Goal: Task Accomplishment & Management: Use online tool/utility

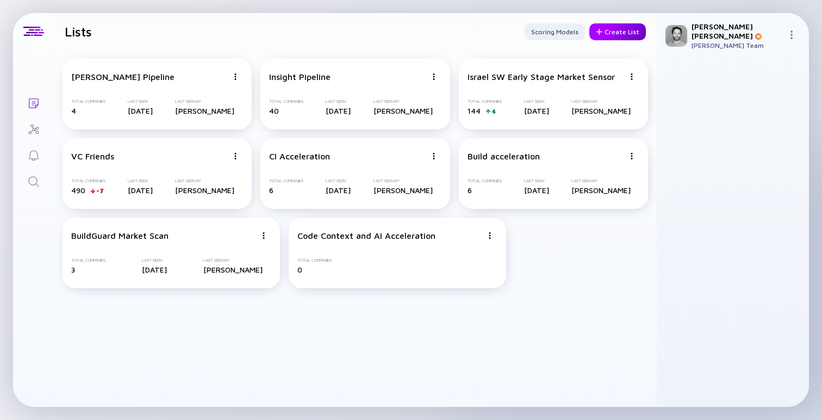
click at [621, 33] on div "Create List" at bounding box center [617, 31] width 57 height 17
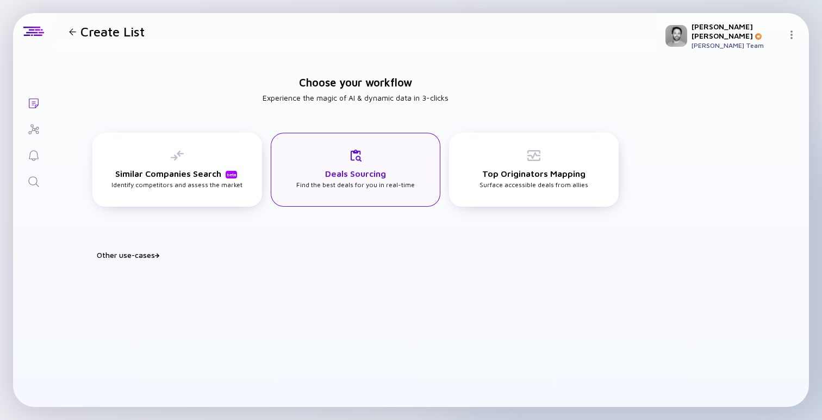
click at [356, 172] on h3 "Deals Sourcing" at bounding box center [355, 173] width 61 height 10
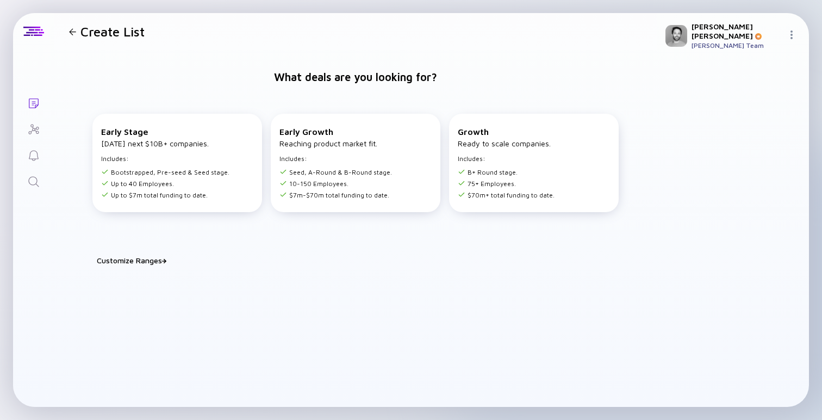
click at [85, 29] on h1 "Create List" at bounding box center [112, 31] width 64 height 15
click at [74, 34] on div at bounding box center [72, 31] width 7 height 7
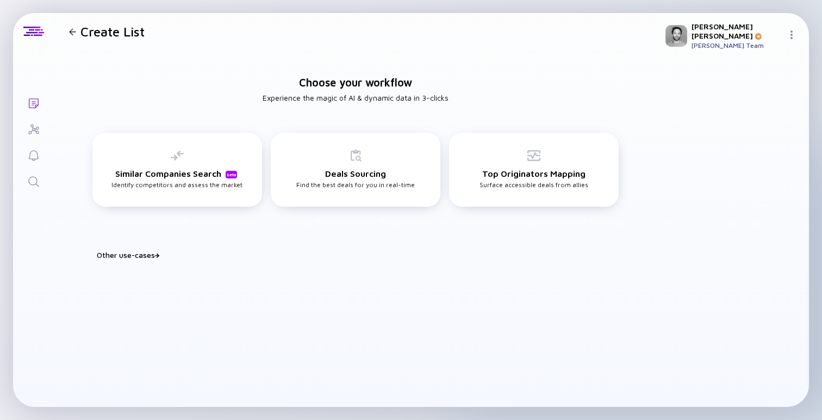
click at [149, 254] on div "Other use-cases" at bounding box center [362, 254] width 530 height 9
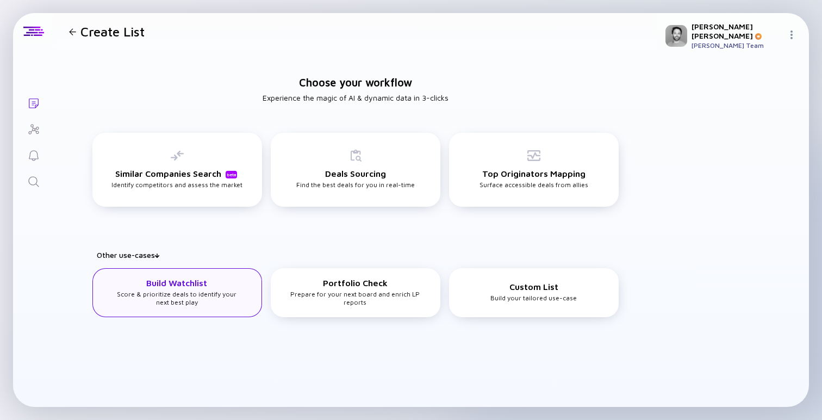
click at [232, 294] on div "Build Watchlist Score & prioritize deals to identify your next best play" at bounding box center [176, 292] width 133 height 28
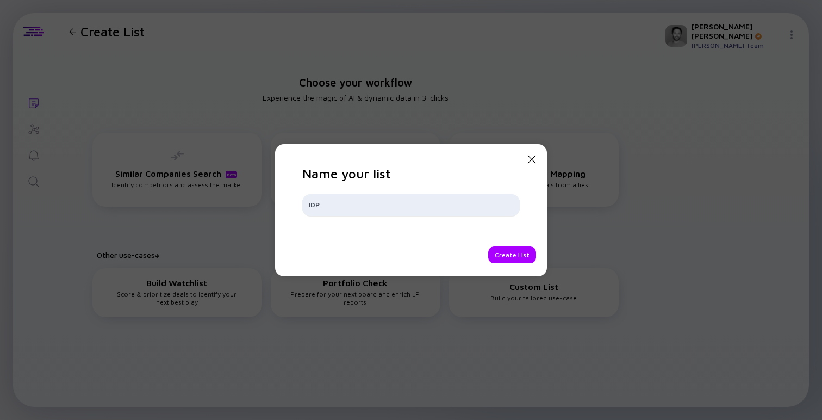
type input "IDP"
click at [514, 255] on div "Create List" at bounding box center [512, 254] width 48 height 17
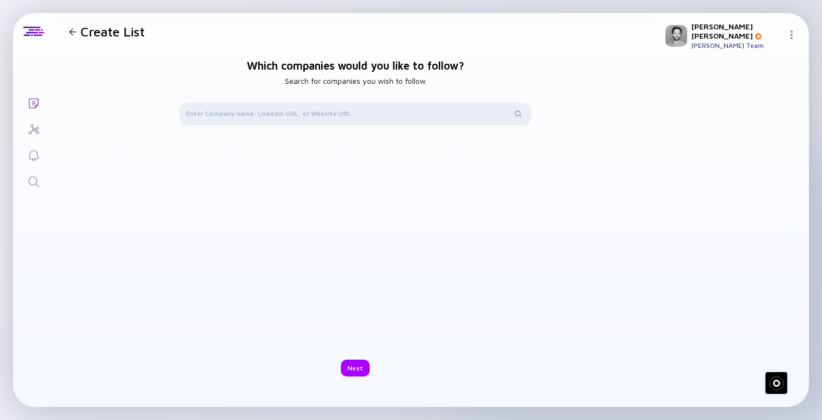
click at [313, 120] on div at bounding box center [354, 114] width 351 height 22
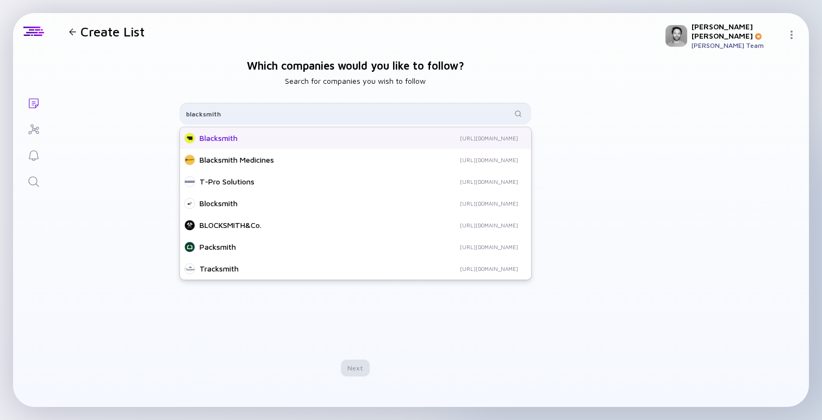
type input "blacksmith"
click at [303, 128] on div "Blacksmith http://blacksmith.sh" at bounding box center [355, 138] width 351 height 22
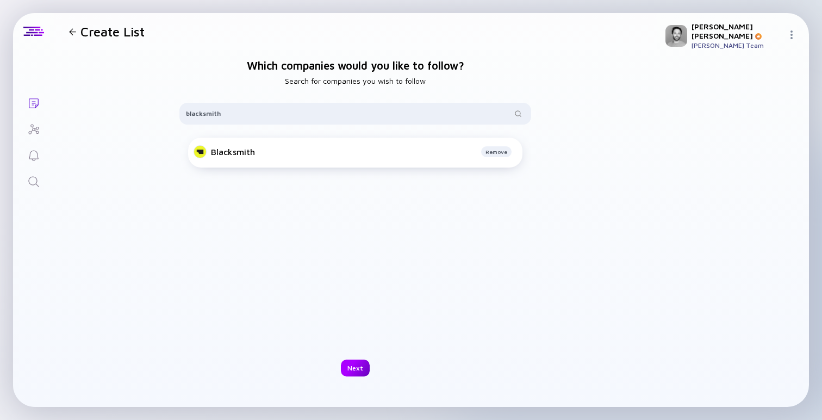
click at [353, 368] on div "Next" at bounding box center [355, 367] width 29 height 17
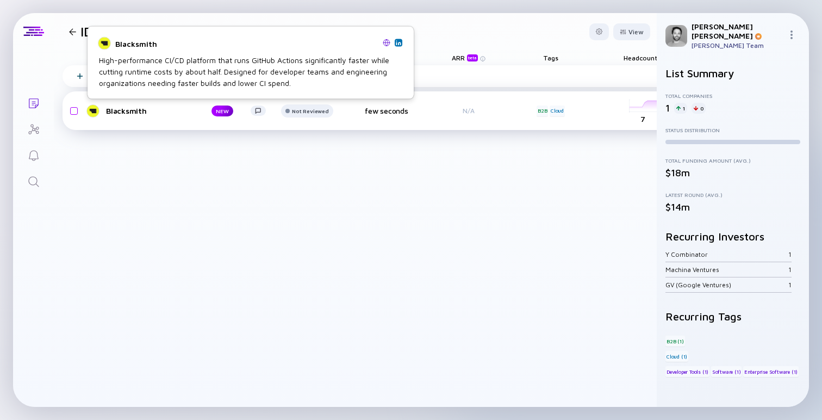
click at [120, 114] on div "Blacksmith" at bounding box center [150, 110] width 88 height 9
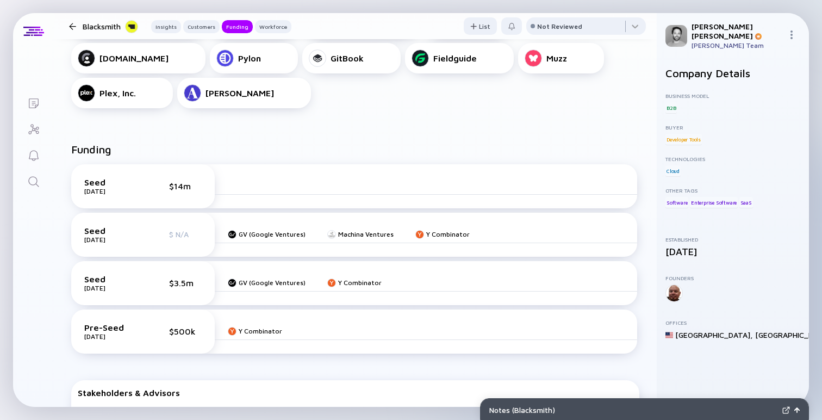
scroll to position [451, 0]
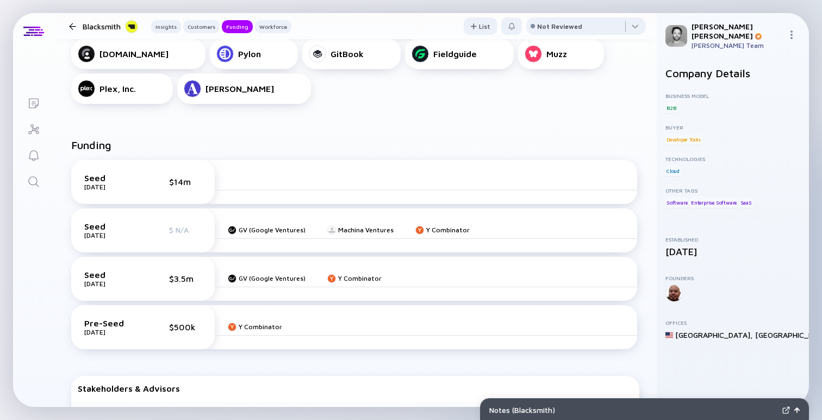
click at [172, 173] on div "Seed Jun 2025 $14m" at bounding box center [142, 182] width 117 height 18
click at [89, 183] on div "Jun 2025" at bounding box center [111, 187] width 54 height 8
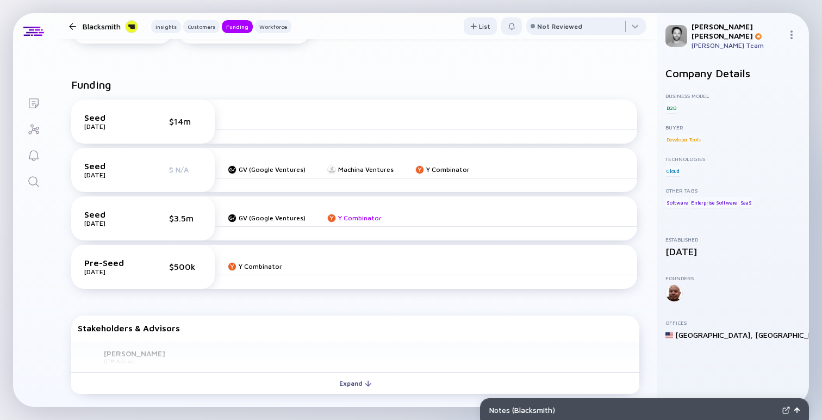
scroll to position [504, 0]
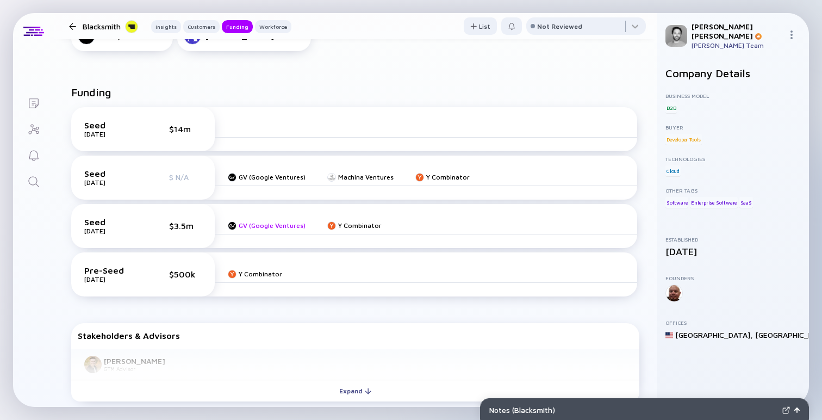
click at [270, 221] on div "GV (Google Ventures)" at bounding box center [272, 225] width 67 height 8
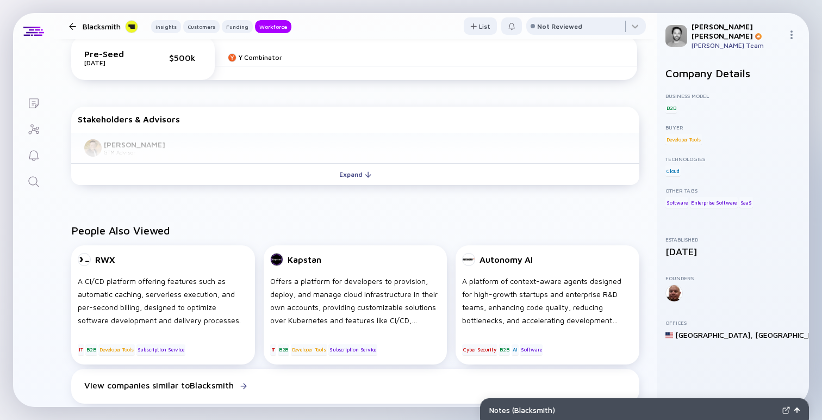
scroll to position [717, 0]
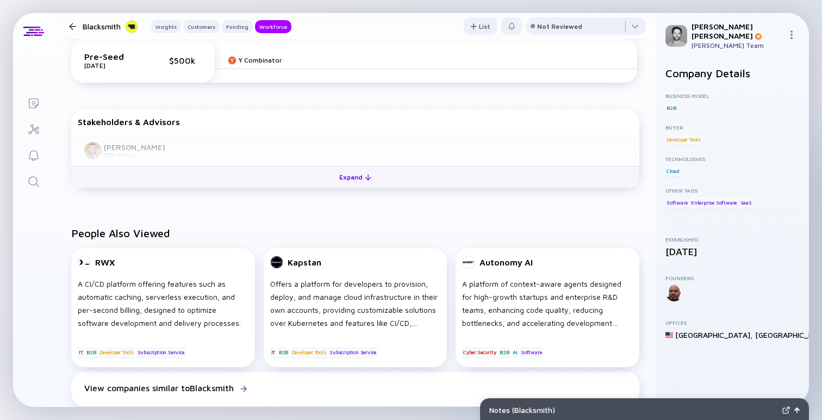
click at [352, 166] on button "Expand" at bounding box center [355, 177] width 568 height 22
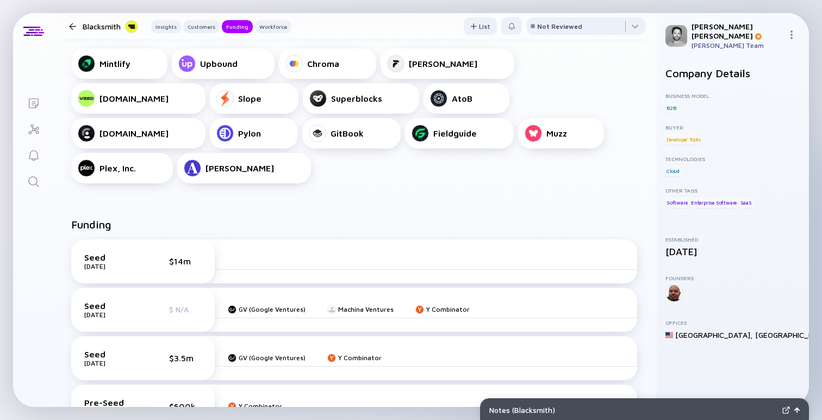
scroll to position [442, 0]
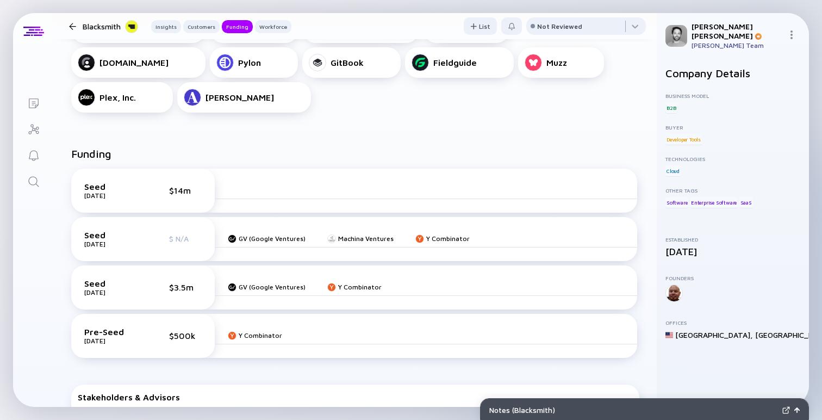
click at [183, 185] on div "$14m" at bounding box center [185, 190] width 33 height 10
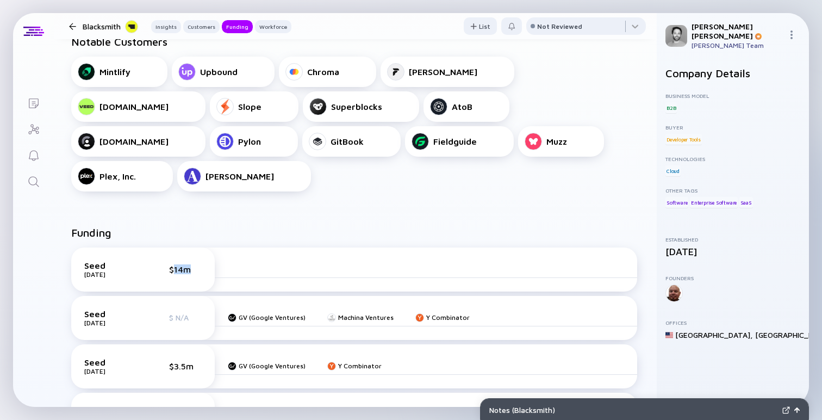
scroll to position [343, 0]
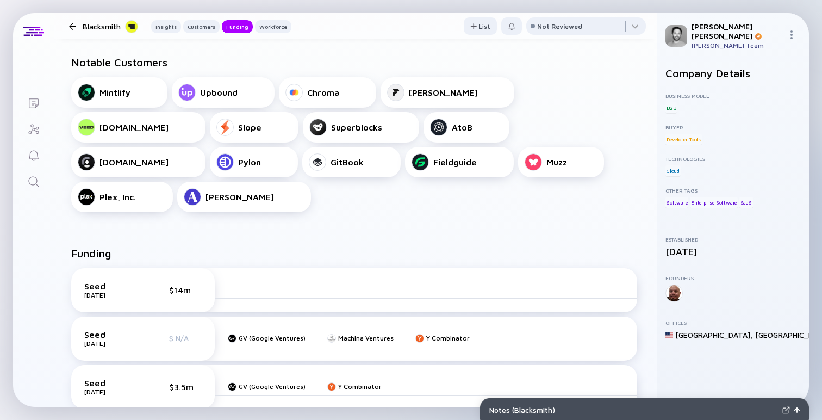
click at [792, 23] on div "Matt Herman Matt Herman's Team" at bounding box center [733, 35] width 152 height 45
click at [791, 30] on img at bounding box center [791, 34] width 9 height 9
click at [403, 247] on div "Funding" at bounding box center [355, 257] width 568 height 21
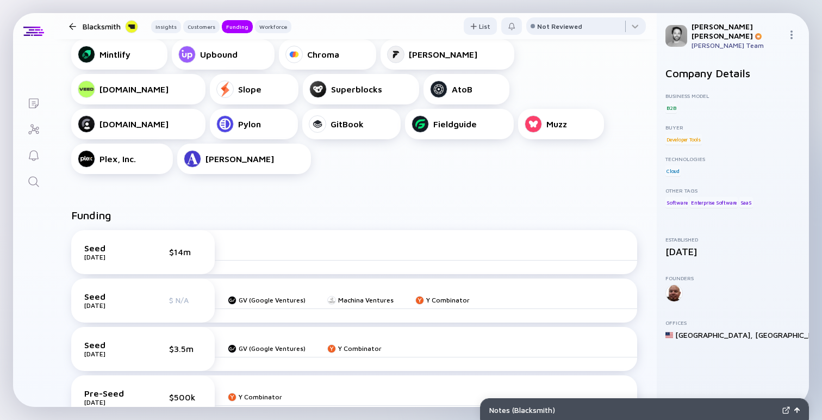
scroll to position [398, 0]
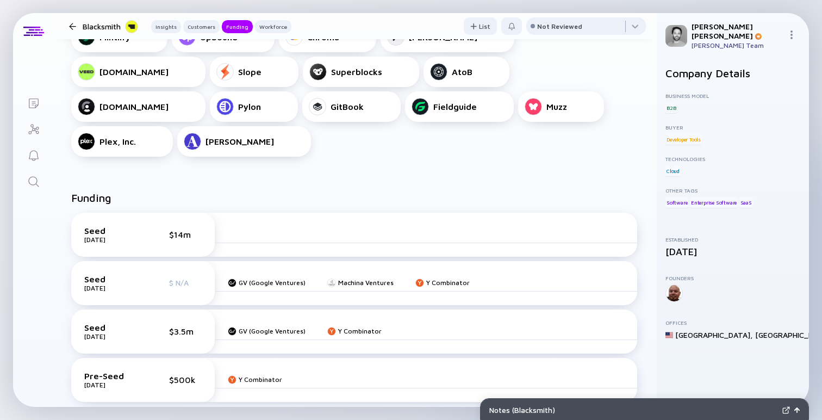
click at [146, 226] on div "Seed Jun 2025 $14m" at bounding box center [142, 235] width 117 height 18
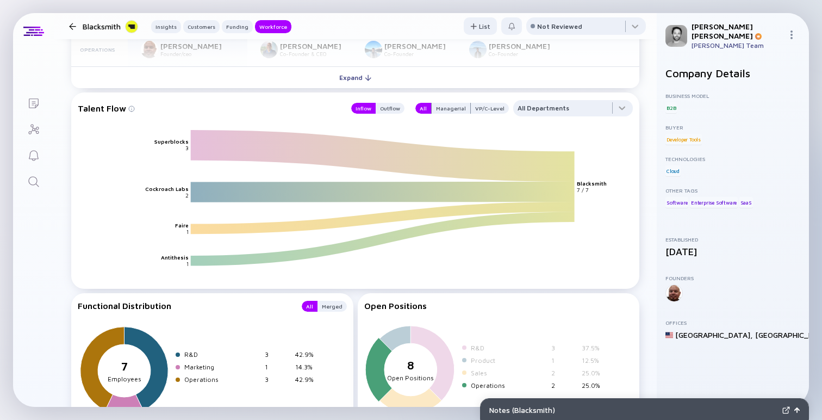
scroll to position [1396, 0]
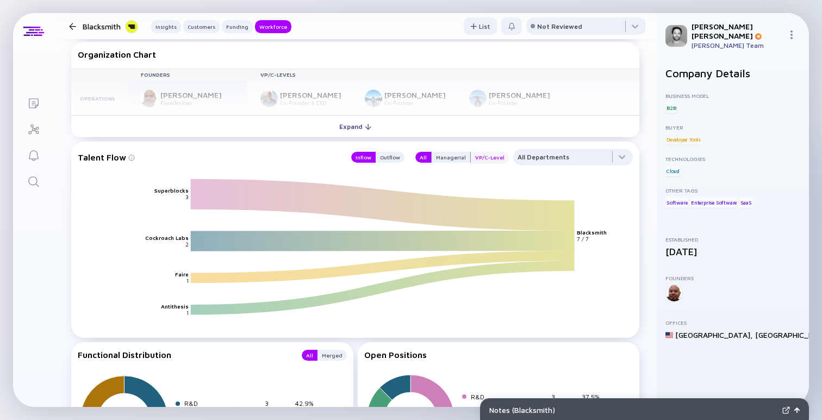
click at [493, 152] on div "VP/C-Level" at bounding box center [490, 157] width 38 height 11
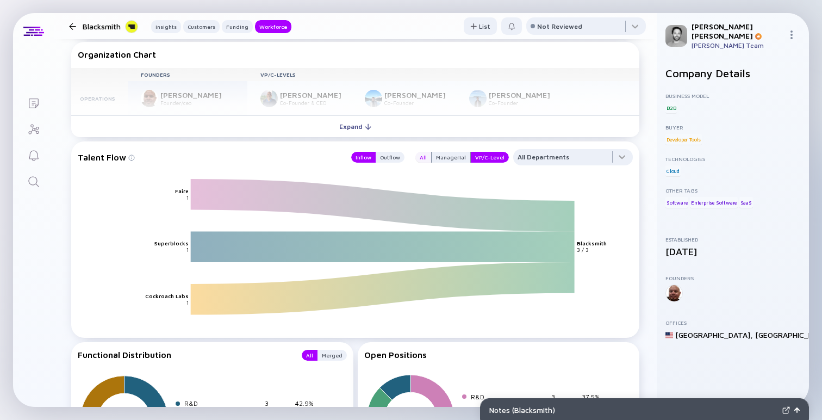
click at [428, 152] on div "All" at bounding box center [423, 157] width 16 height 11
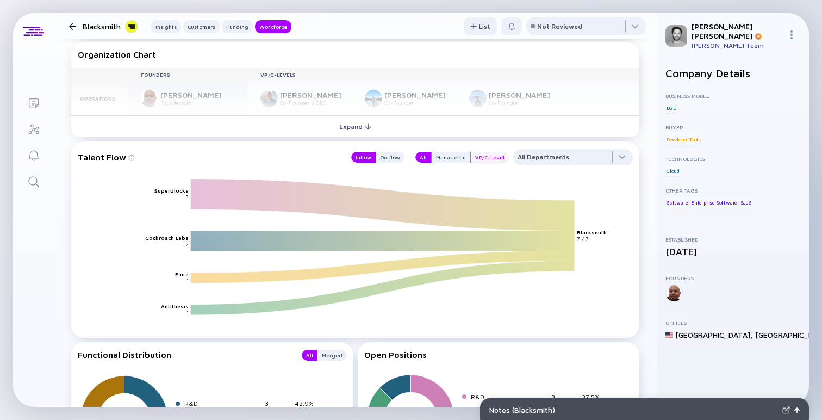
click at [490, 152] on div "VP/C-Level" at bounding box center [490, 157] width 38 height 11
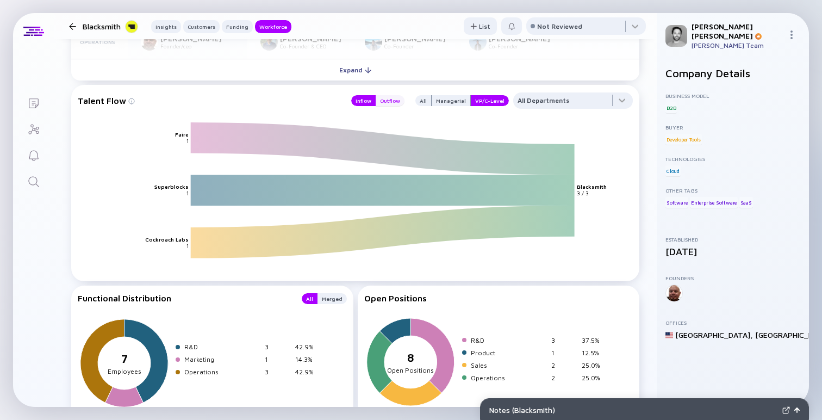
scroll to position [1493, 0]
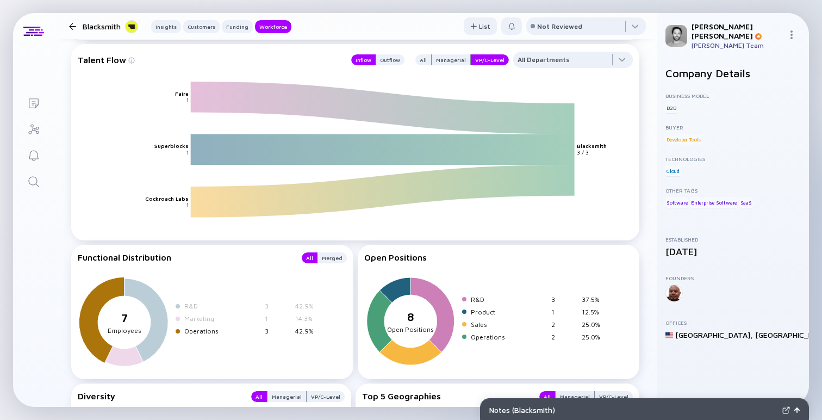
click at [90, 293] on icon at bounding box center [101, 320] width 45 height 86
click at [196, 327] on div "Operations" at bounding box center [222, 331] width 76 height 8
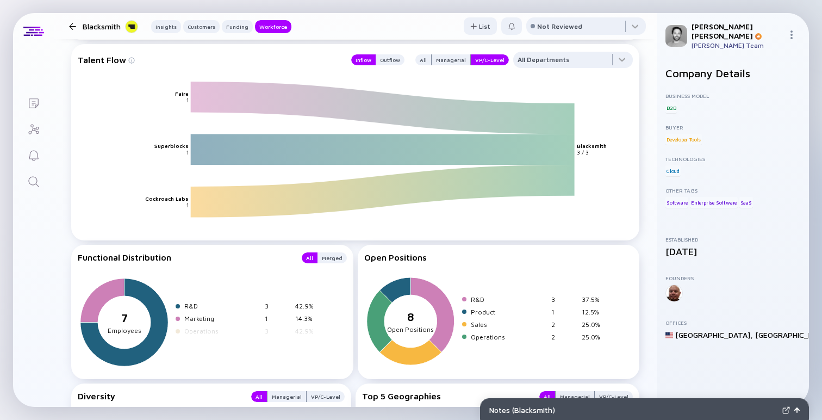
click at [201, 327] on div "Operations" at bounding box center [222, 331] width 76 height 8
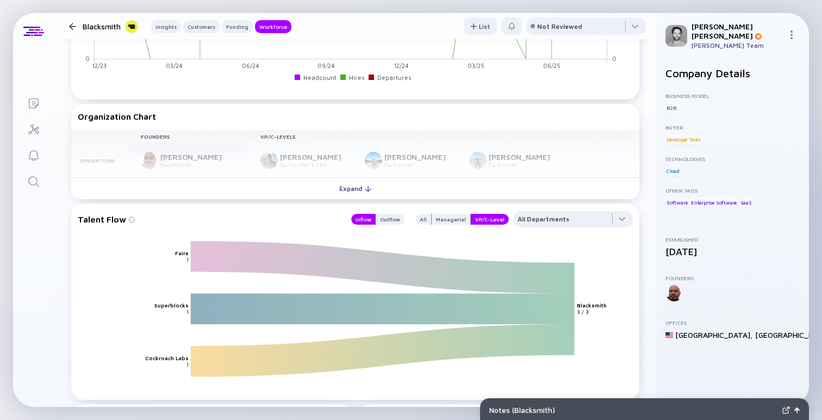
scroll to position [1335, 0]
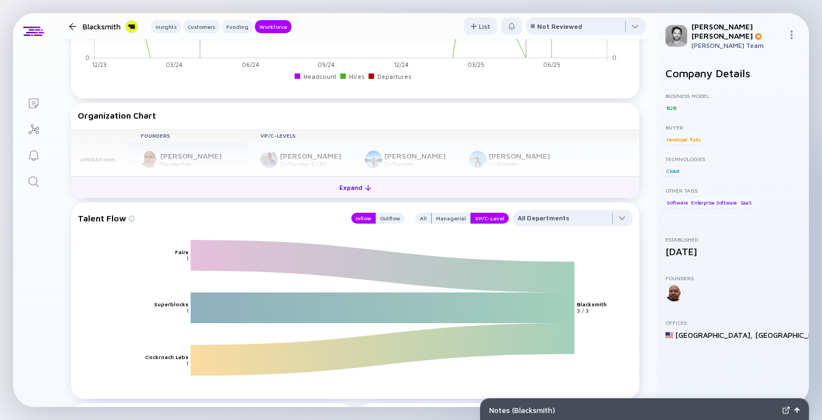
click at [351, 179] on div "Expand" at bounding box center [355, 187] width 45 height 17
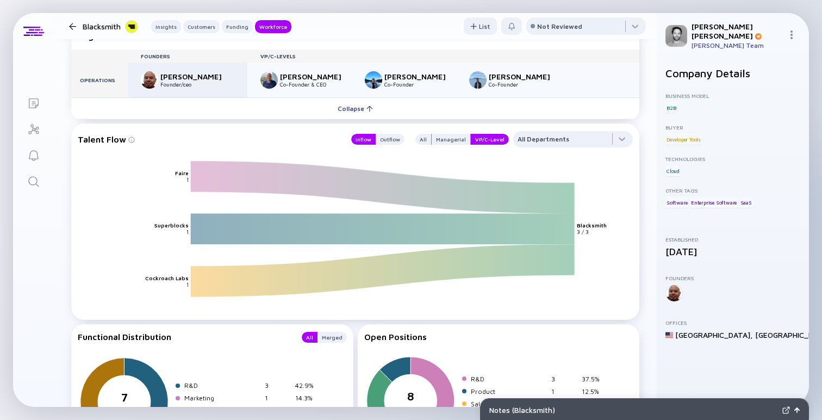
scroll to position [1410, 0]
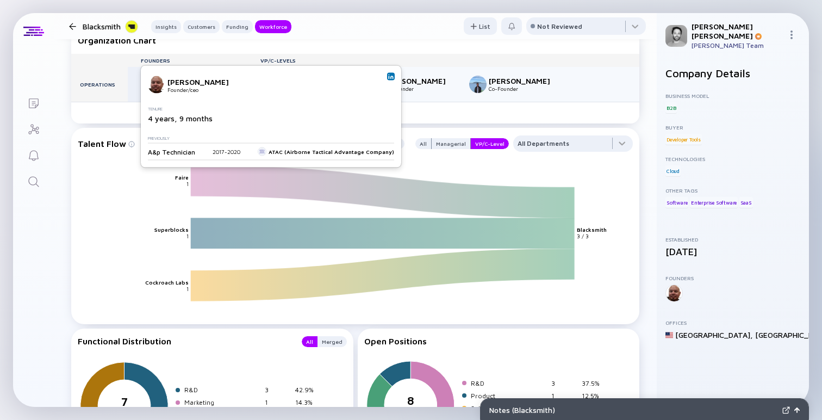
click at [184, 85] on div "Founder/ceo" at bounding box center [196, 88] width 72 height 7
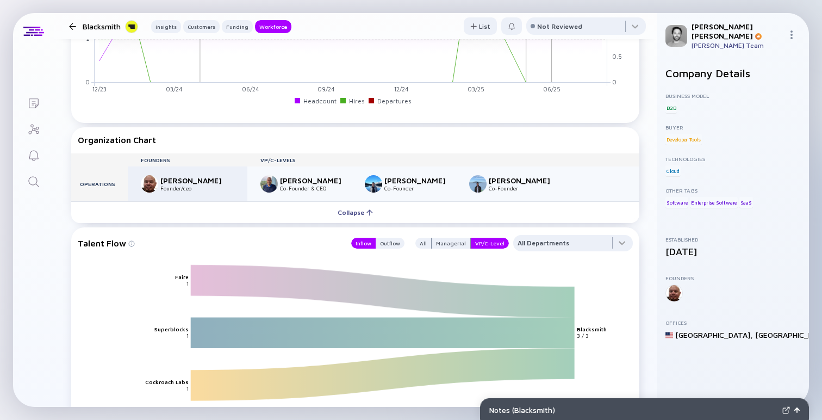
scroll to position [1254, 0]
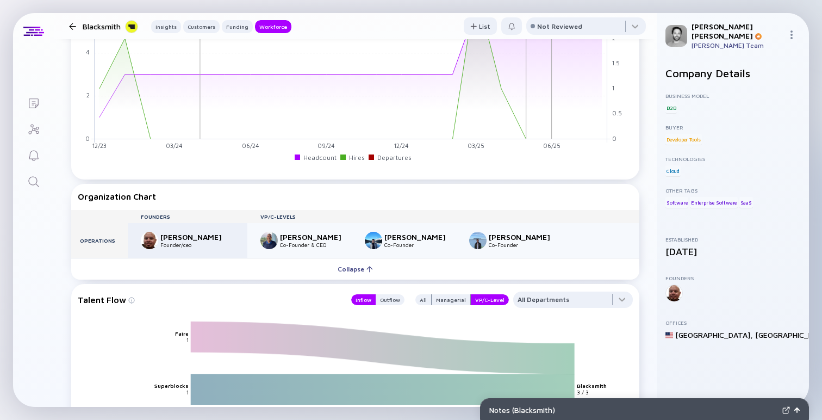
click at [201, 33] on header "Blacksmith Insights Customers Funding Workforce List Not Reviewed" at bounding box center [355, 26] width 603 height 26
click at [199, 28] on div "Customers" at bounding box center [201, 26] width 36 height 11
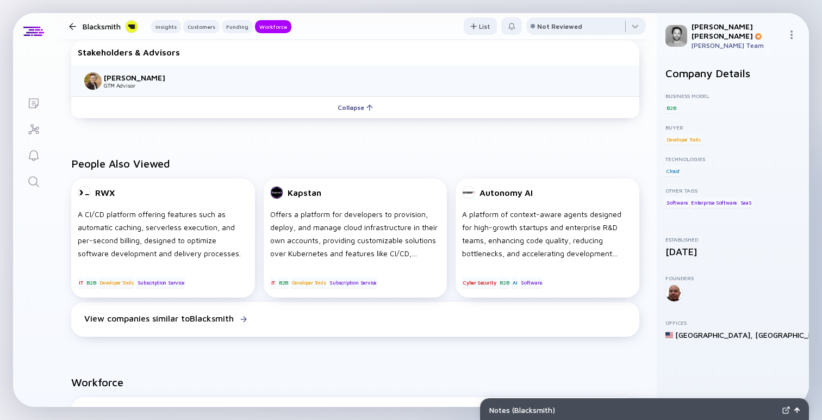
scroll to position [796, 0]
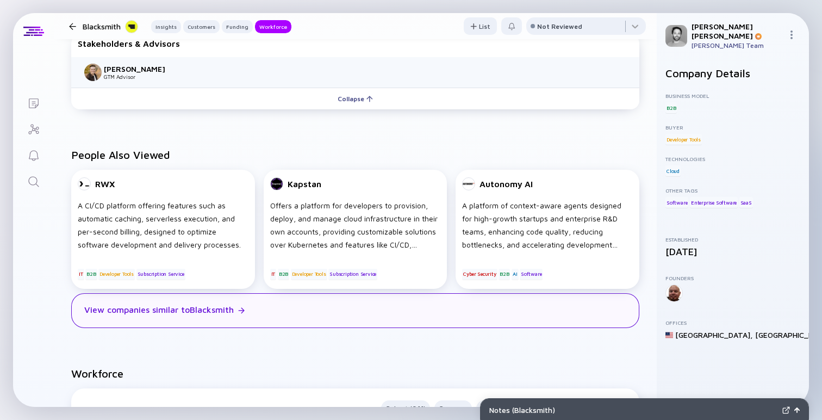
click at [215, 304] on div "View companies similar to Blacksmith" at bounding box center [158, 309] width 149 height 10
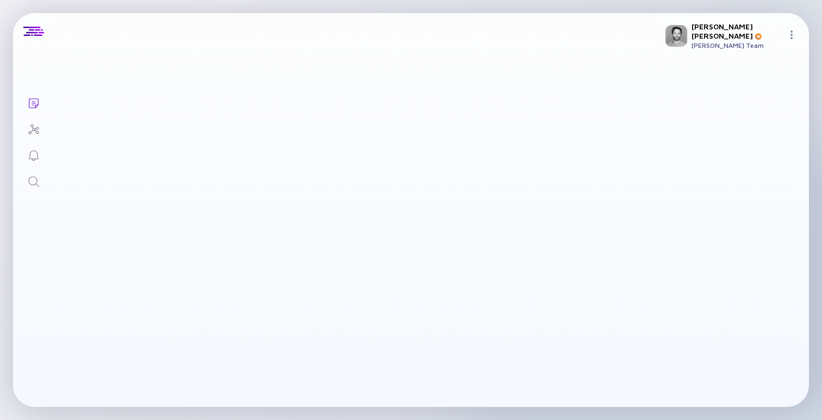
checkbox input "true"
